Goal: Task Accomplishment & Management: Use online tool/utility

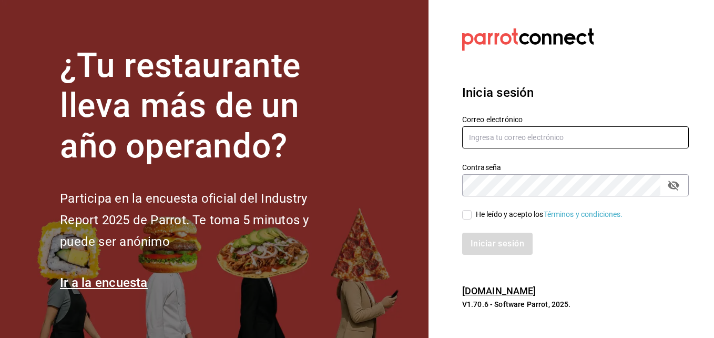
type input "[PERSON_NAME][EMAIL_ADDRESS][PERSON_NAME][DOMAIN_NAME]"
click at [468, 219] on input "He leído y acepto los Términos y condiciones." at bounding box center [466, 214] width 9 height 9
checkbox input "true"
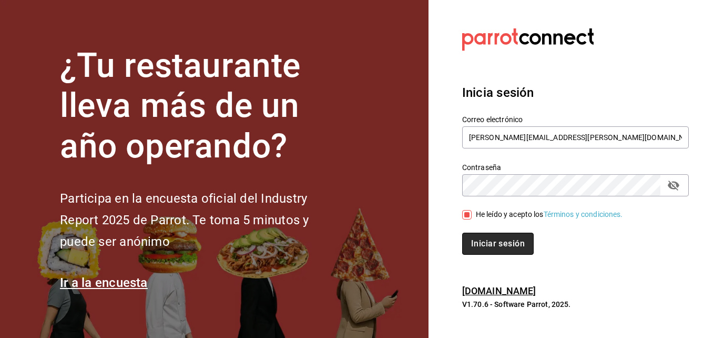
click at [494, 250] on button "Iniciar sesión" at bounding box center [498, 244] width 72 height 22
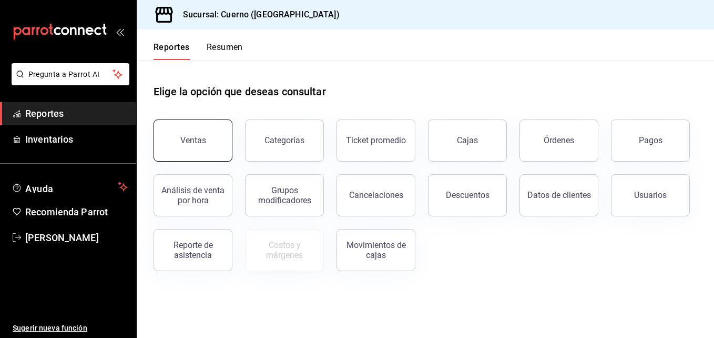
click at [198, 140] on div "Ventas" at bounding box center [193, 140] width 26 height 10
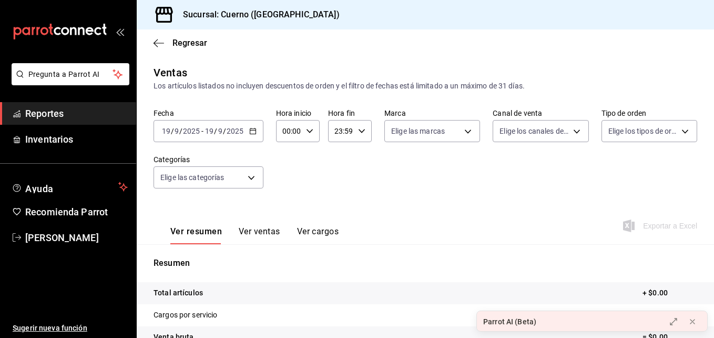
click at [251, 133] on icon "button" at bounding box center [252, 130] width 7 height 7
click at [253, 130] on icon "button" at bounding box center [252, 130] width 7 height 7
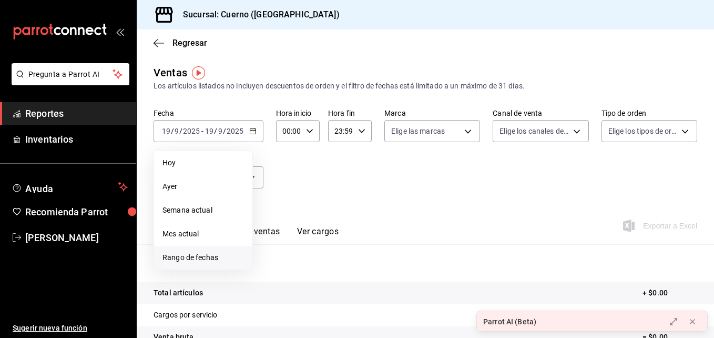
click at [182, 261] on span "Rango de fechas" at bounding box center [204, 257] width 82 height 11
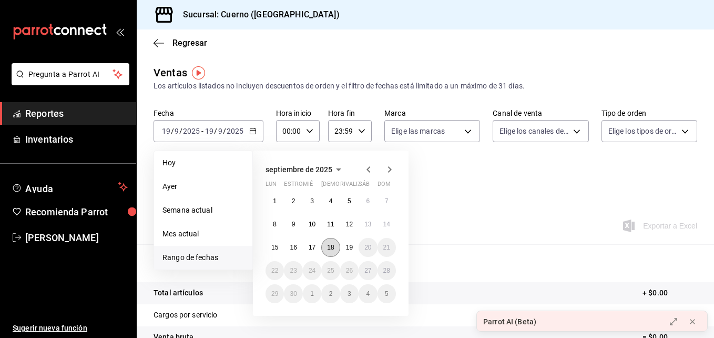
click at [329, 243] on button "18" at bounding box center [330, 247] width 18 height 19
click at [348, 246] on abbr "19" at bounding box center [349, 247] width 7 height 7
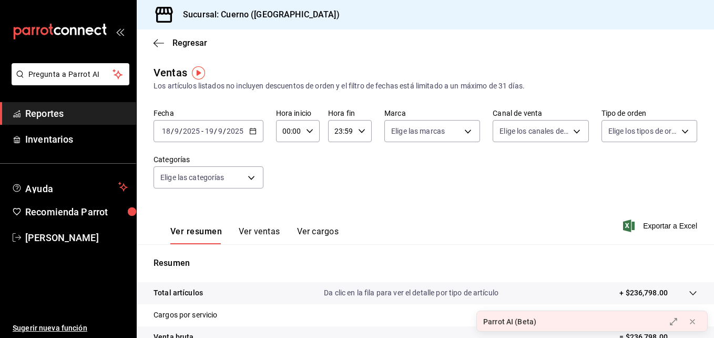
click at [302, 120] on div "00:00 Hora inicio" at bounding box center [298, 131] width 44 height 22
click at [286, 181] on button "03" at bounding box center [286, 188] width 17 height 21
type input "03:00"
click at [355, 126] on div at bounding box center [357, 169] width 714 height 338
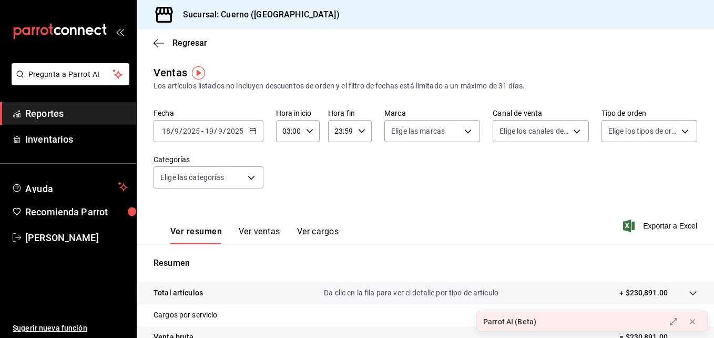
click at [361, 132] on icon "button" at bounding box center [361, 130] width 7 height 7
click at [342, 193] on button "01" at bounding box center [337, 183] width 17 height 21
type input "01:59"
click at [304, 169] on div at bounding box center [357, 169] width 714 height 338
click at [675, 227] on font "Exportar a Excel" at bounding box center [670, 225] width 54 height 8
